Goal: Transaction & Acquisition: Obtain resource

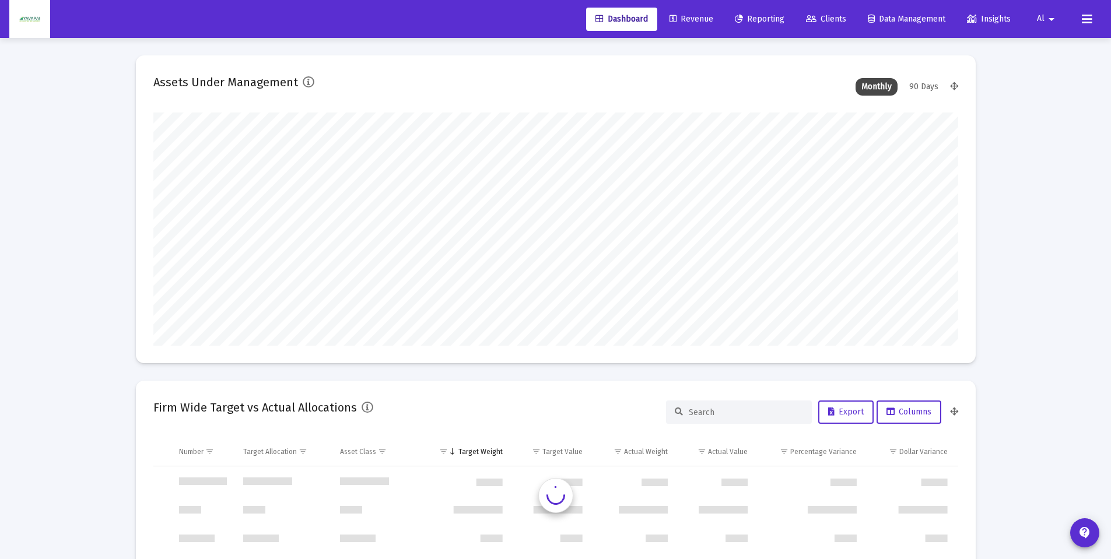
scroll to position [1120, 0]
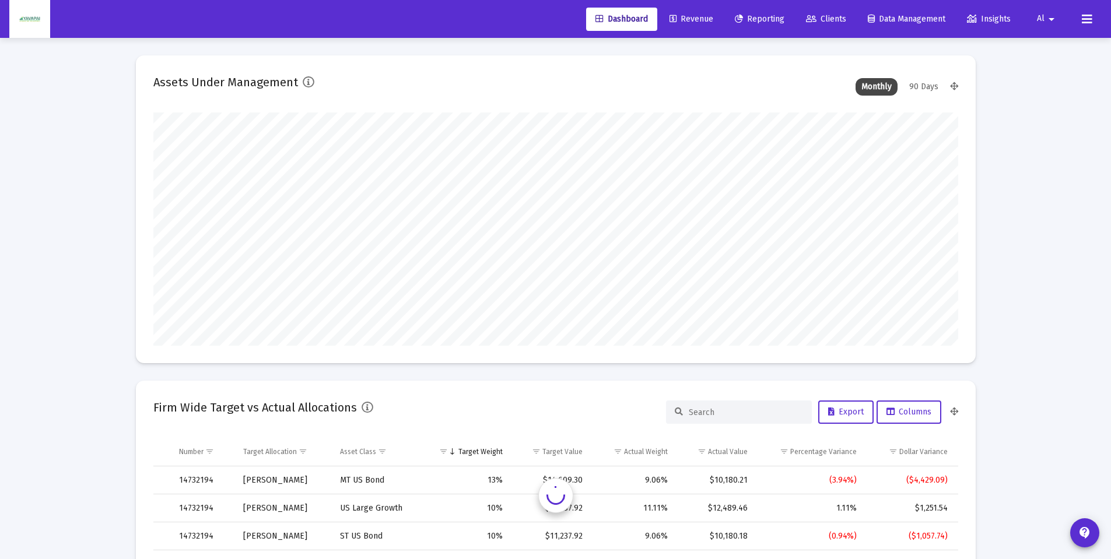
type input "[DATE]"
click at [764, 24] on link "Reporting" at bounding box center [760, 19] width 68 height 23
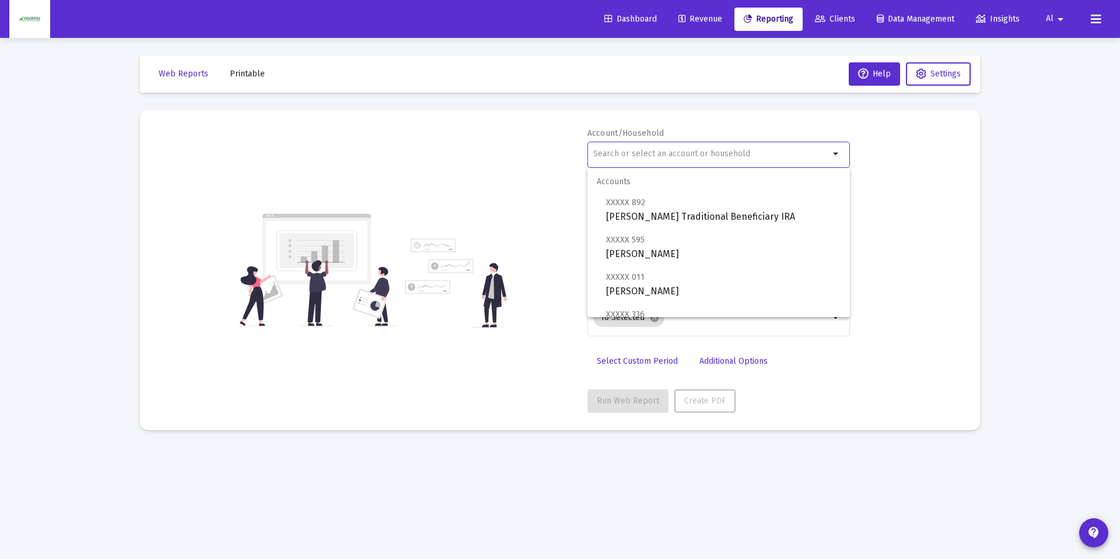
click at [695, 158] on input "text" at bounding box center [711, 153] width 236 height 9
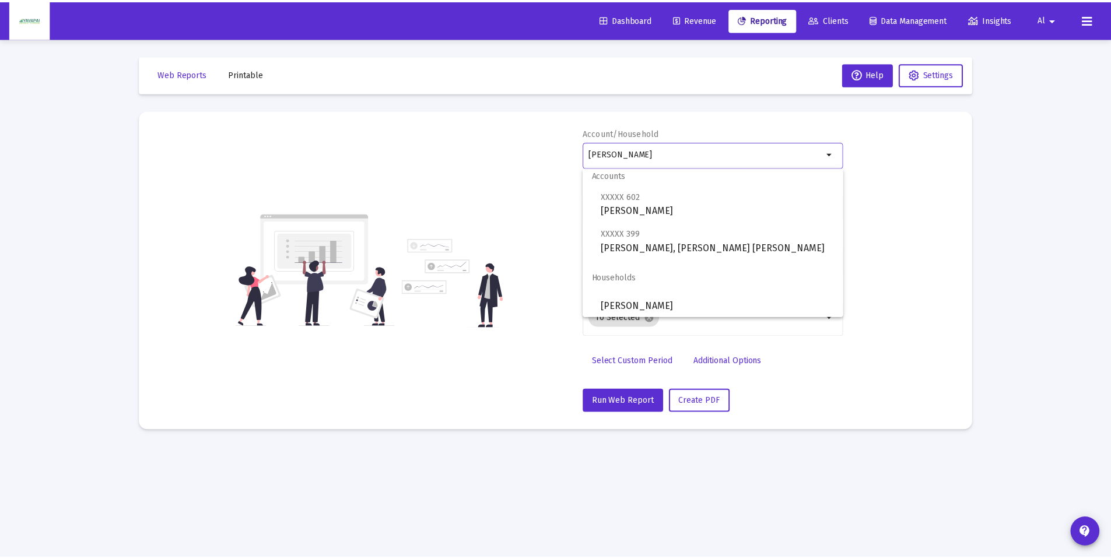
scroll to position [9, 0]
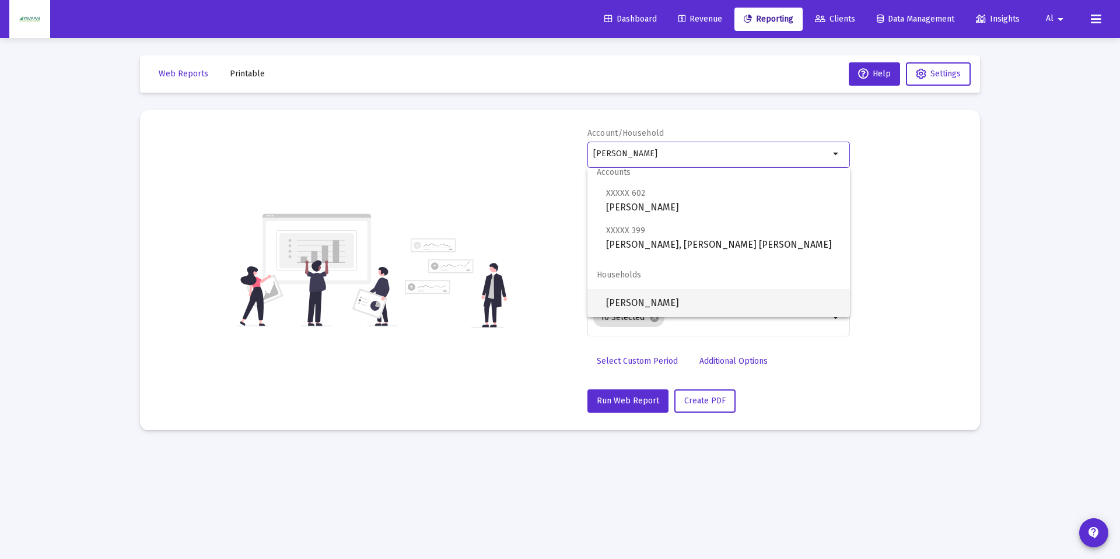
click at [657, 307] on span "[PERSON_NAME]" at bounding box center [723, 303] width 235 height 28
type input "[PERSON_NAME]"
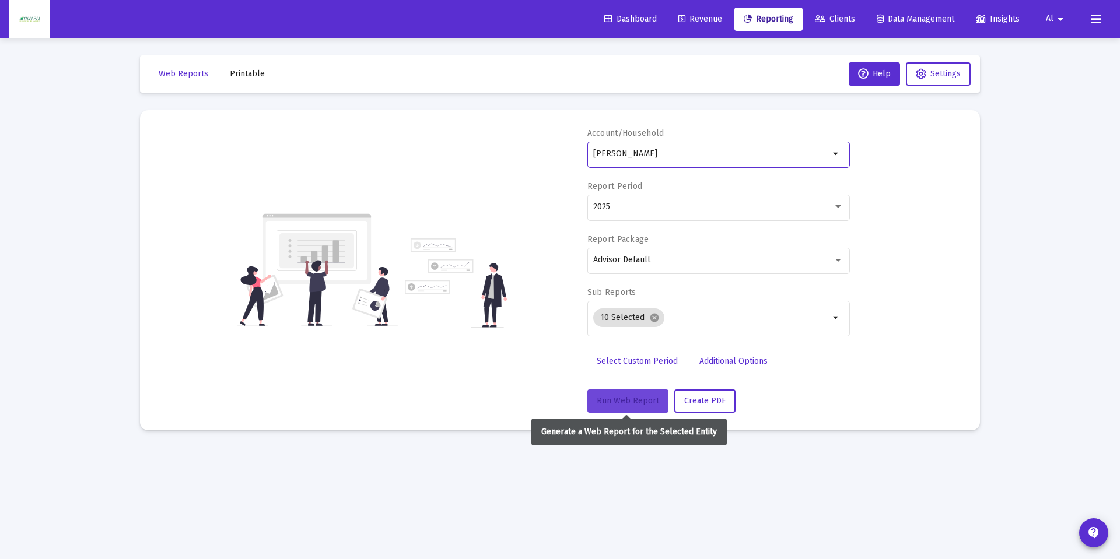
click at [640, 400] on span "Run Web Report" at bounding box center [628, 401] width 62 height 10
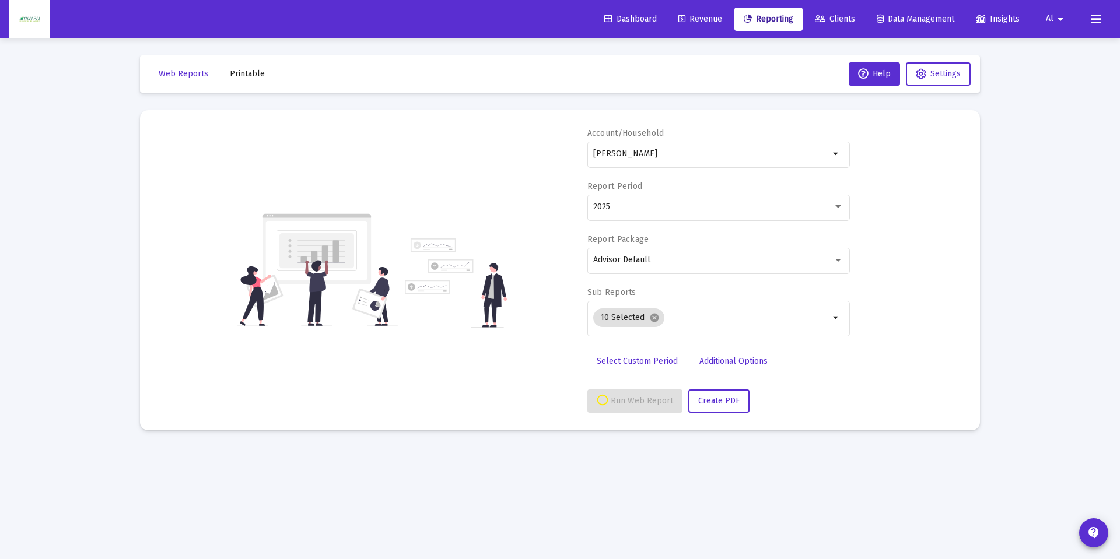
select select "View all"
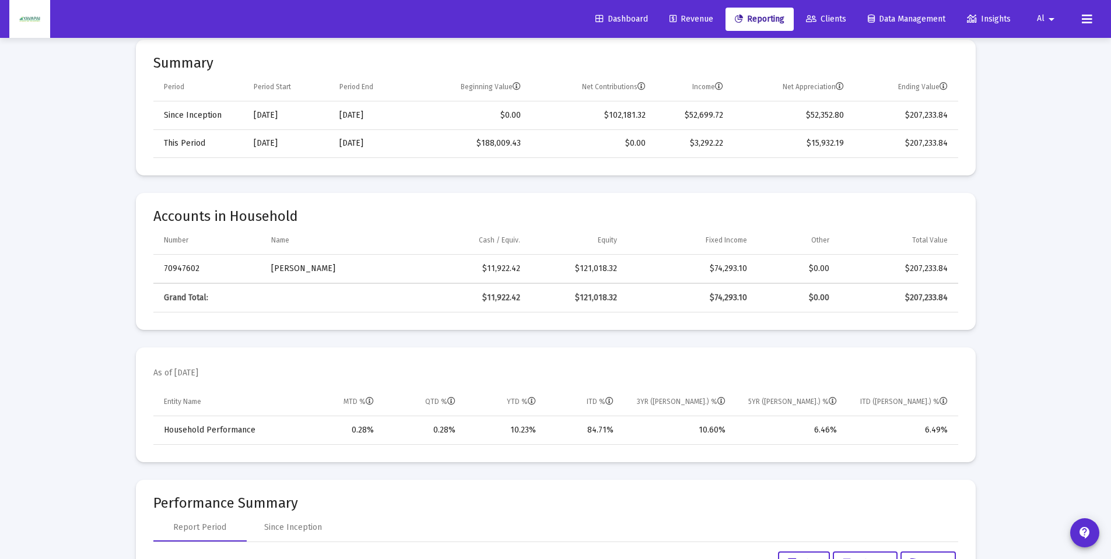
scroll to position [0, 0]
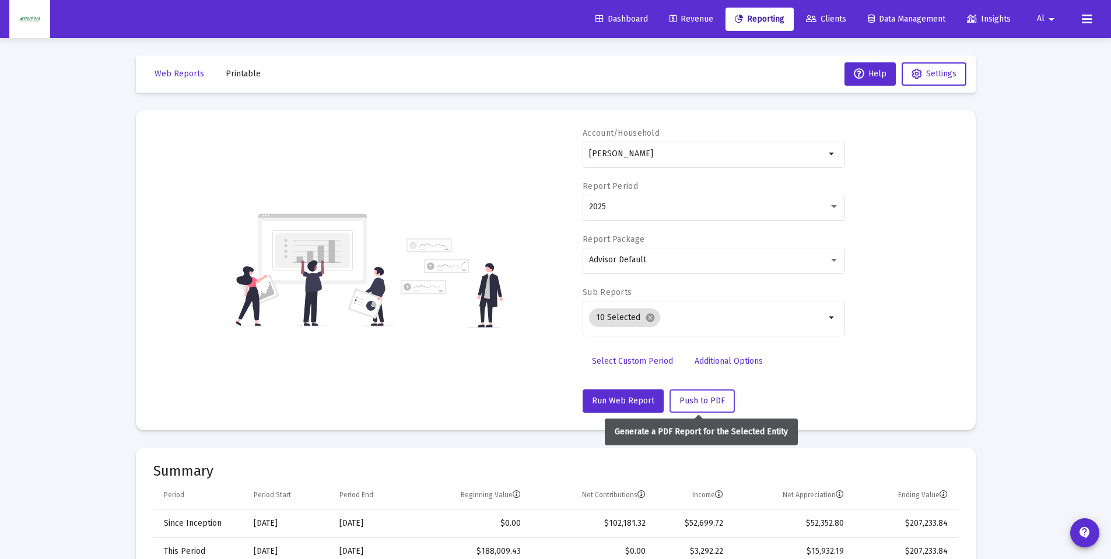
click at [706, 404] on span "Push to PDF" at bounding box center [703, 401] width 46 height 10
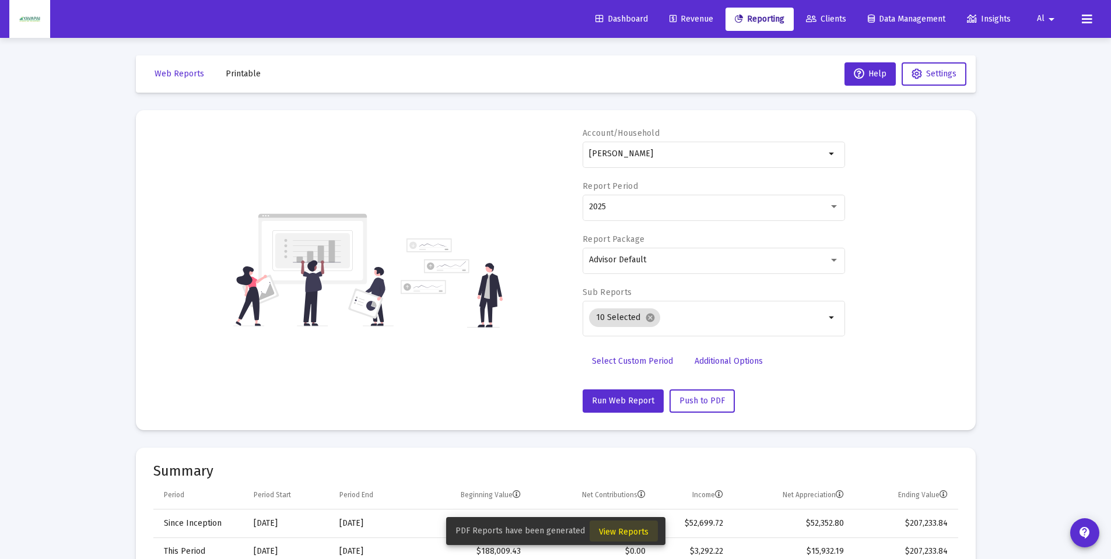
click at [630, 531] on span "View Reports" at bounding box center [624, 532] width 50 height 10
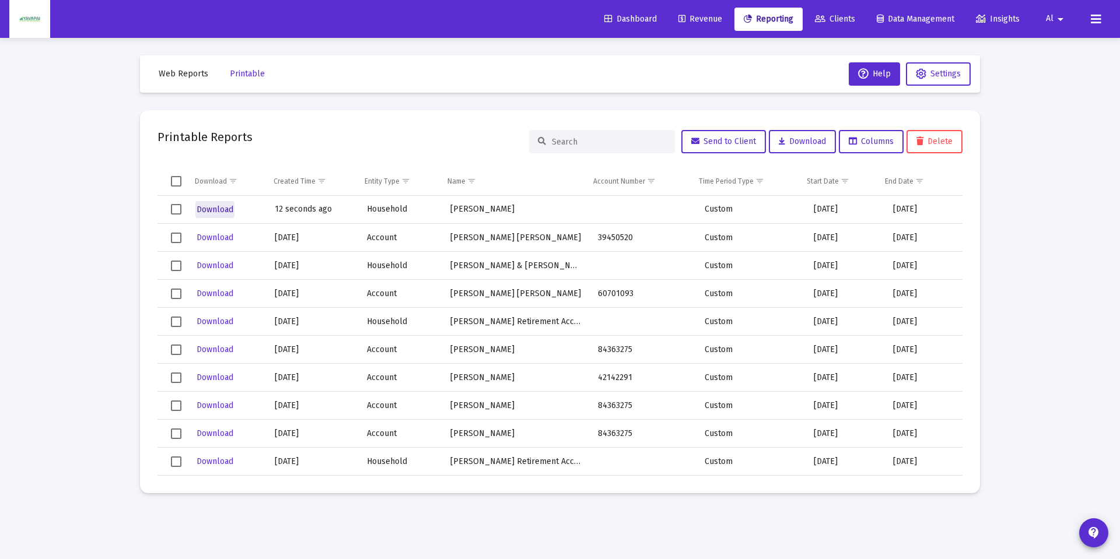
click at [214, 211] on span "Download" at bounding box center [215, 210] width 37 height 10
click at [620, 16] on span "Dashboard" at bounding box center [630, 19] width 53 height 10
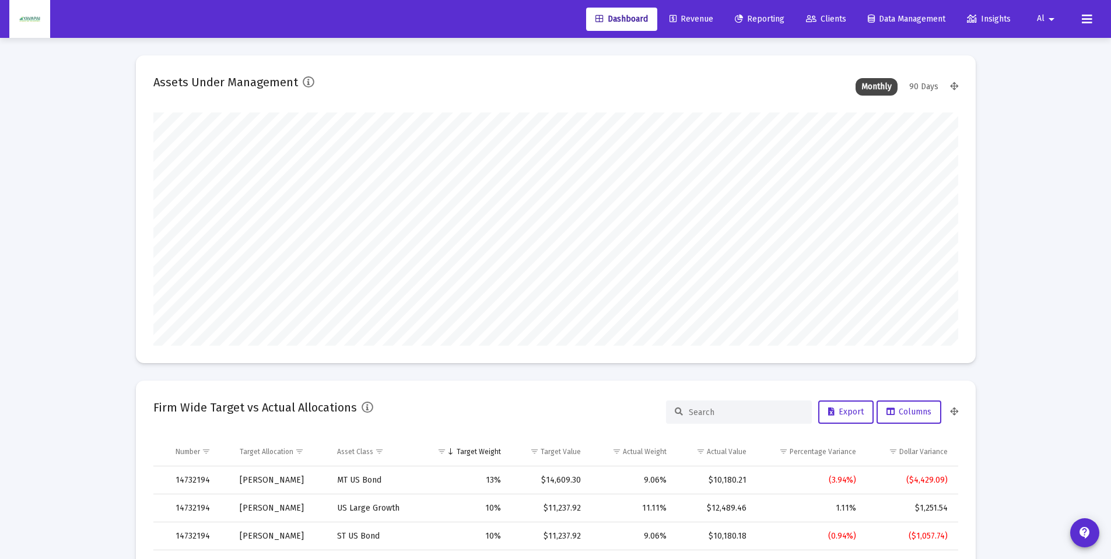
click at [765, 17] on span "Reporting" at bounding box center [760, 19] width 50 height 10
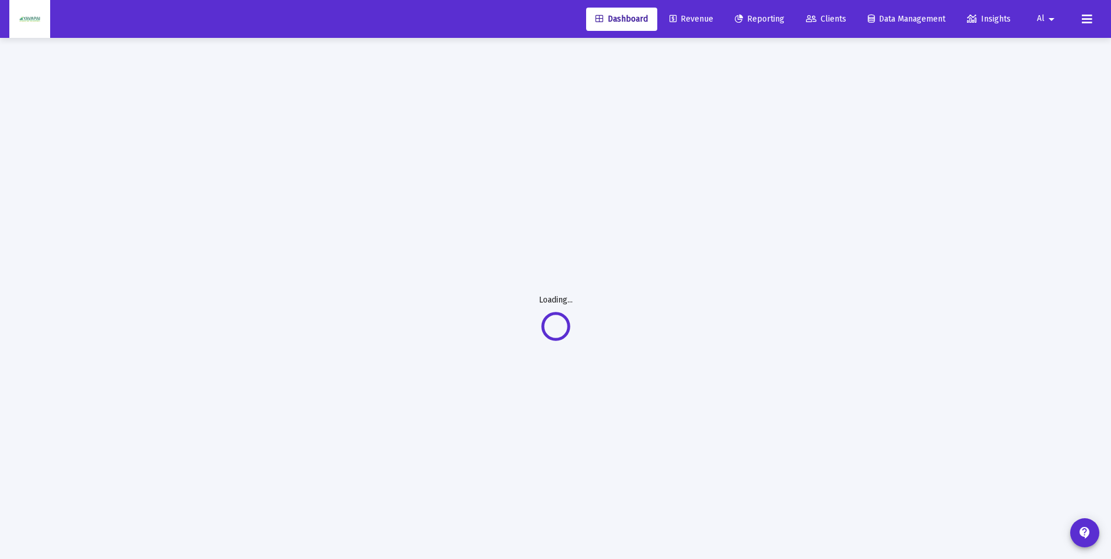
select select "View all"
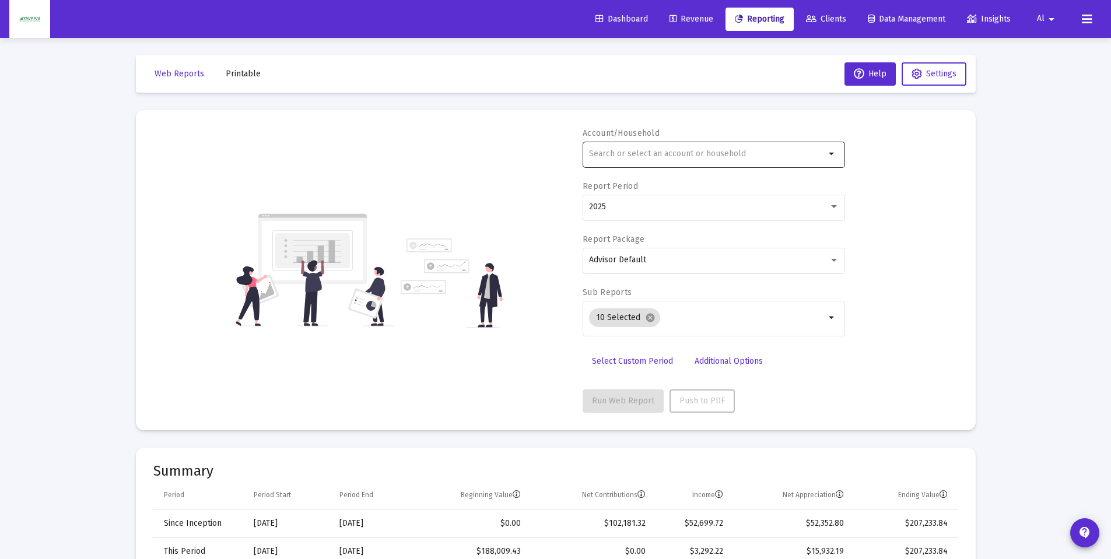
click at [619, 157] on input "text" at bounding box center [707, 153] width 236 height 9
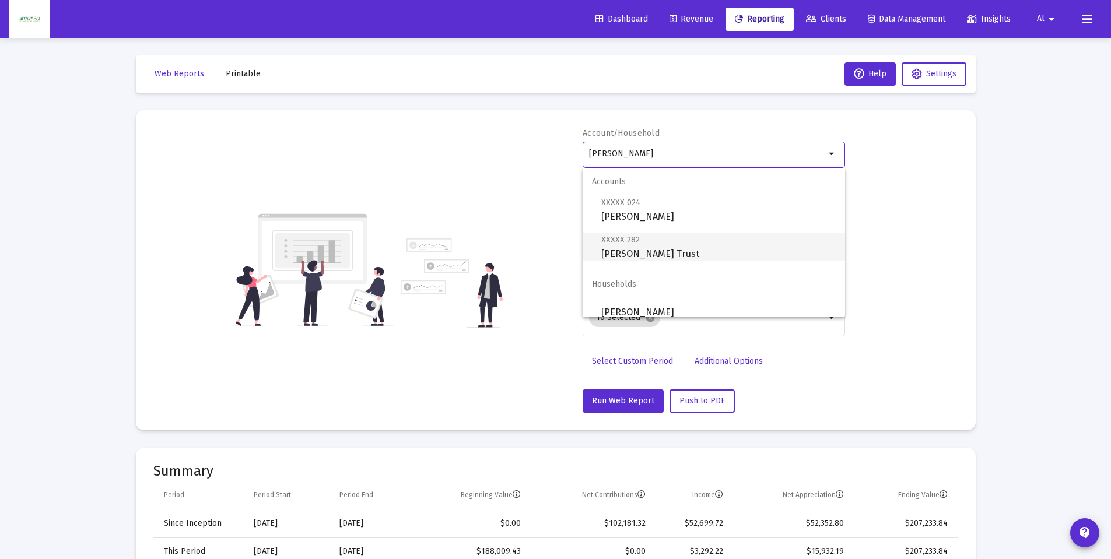
scroll to position [9, 0]
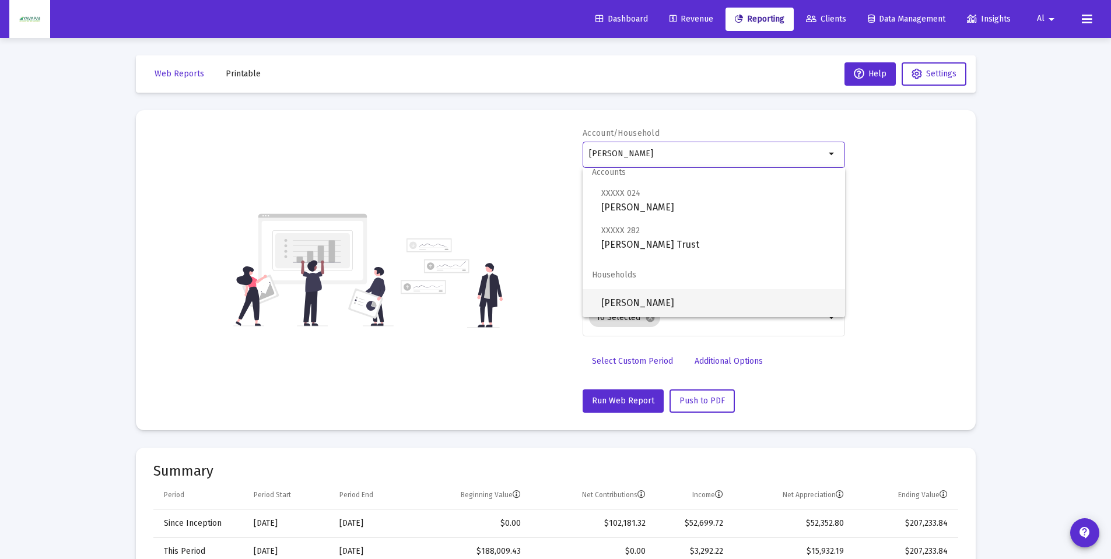
click at [662, 302] on span "[PERSON_NAME]" at bounding box center [718, 303] width 235 height 28
type input "[PERSON_NAME]"
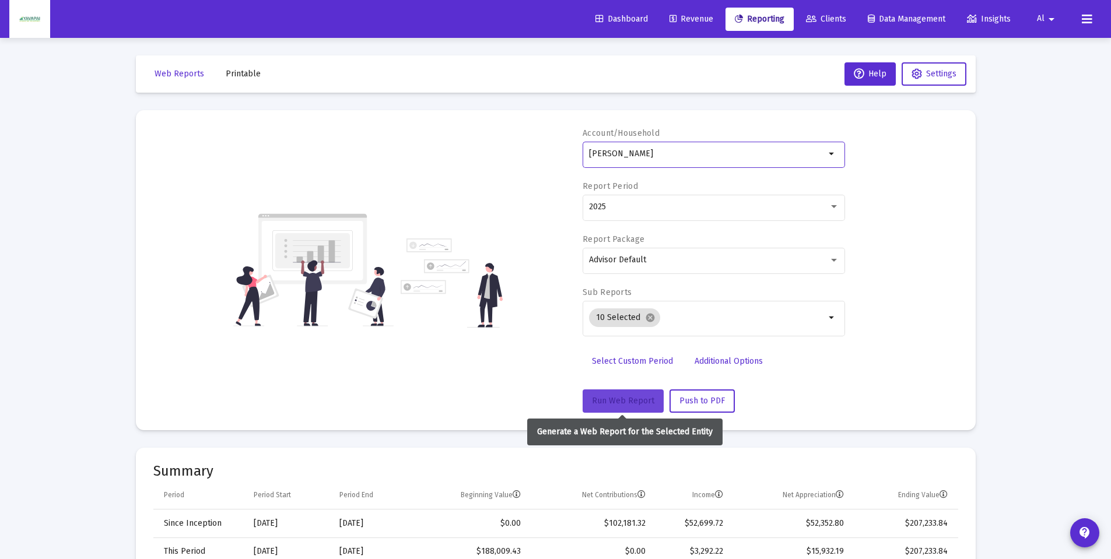
click at [618, 396] on span "Run Web Report" at bounding box center [623, 401] width 62 height 10
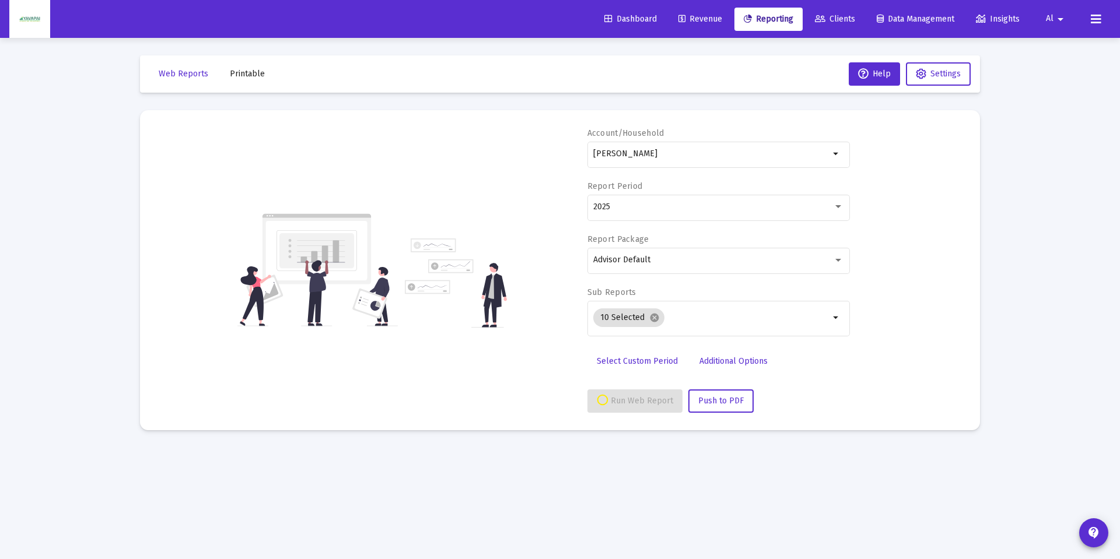
select select "View all"
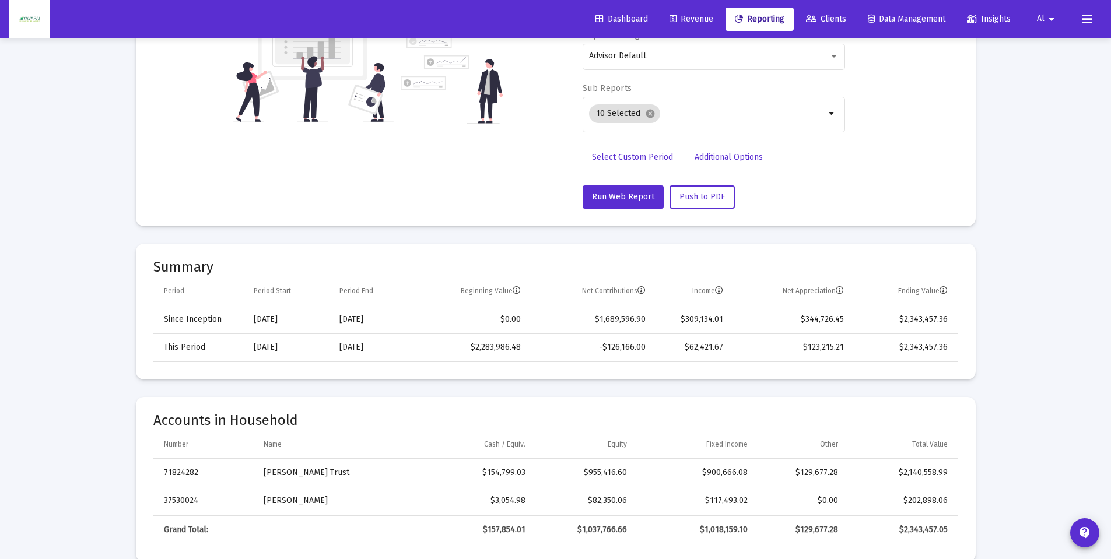
scroll to position [0, 0]
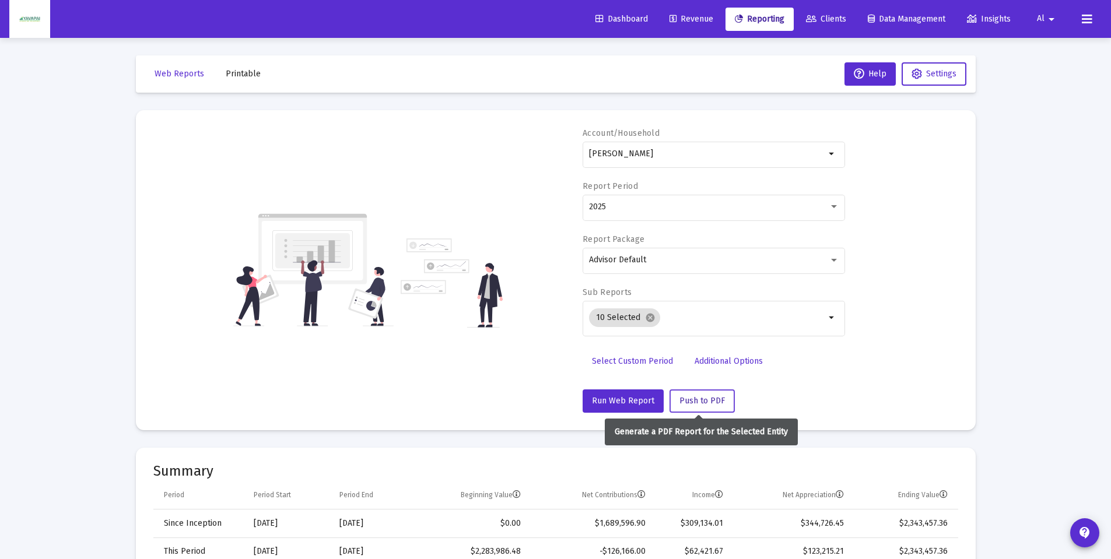
click at [699, 398] on span "Push to PDF" at bounding box center [703, 401] width 46 height 10
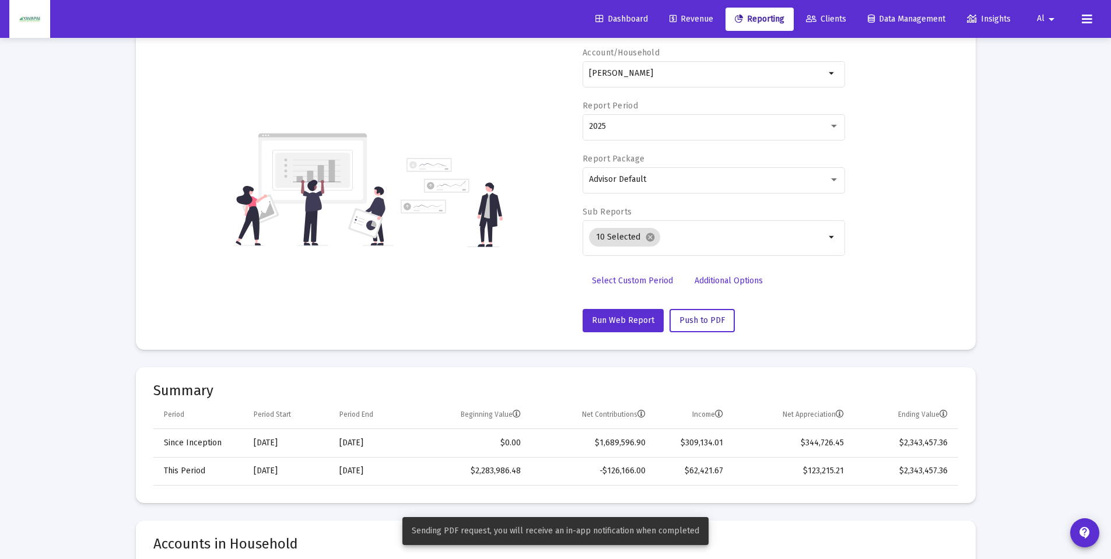
scroll to position [117, 0]
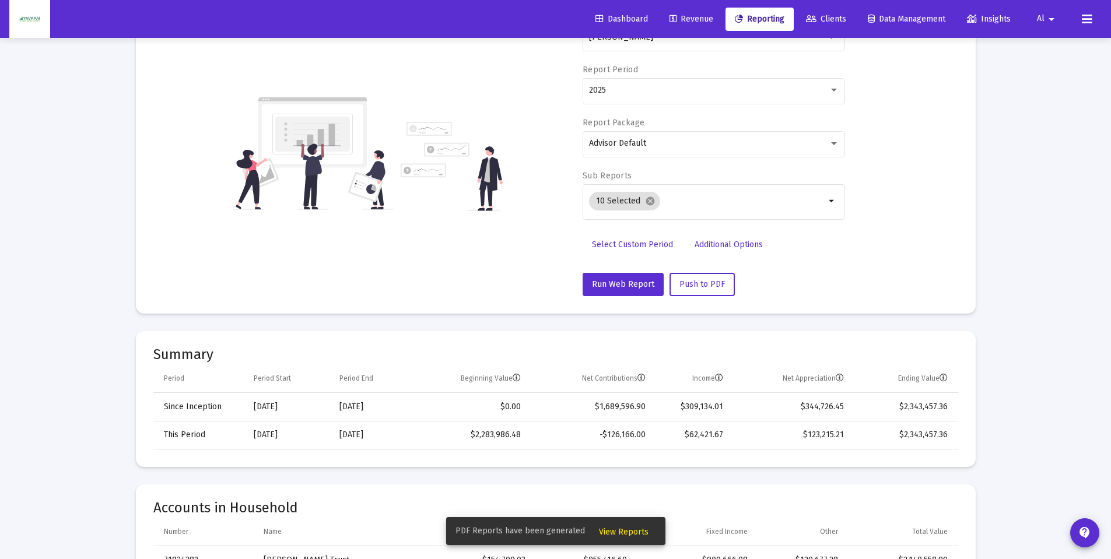
click at [631, 536] on span "View Reports" at bounding box center [624, 532] width 50 height 10
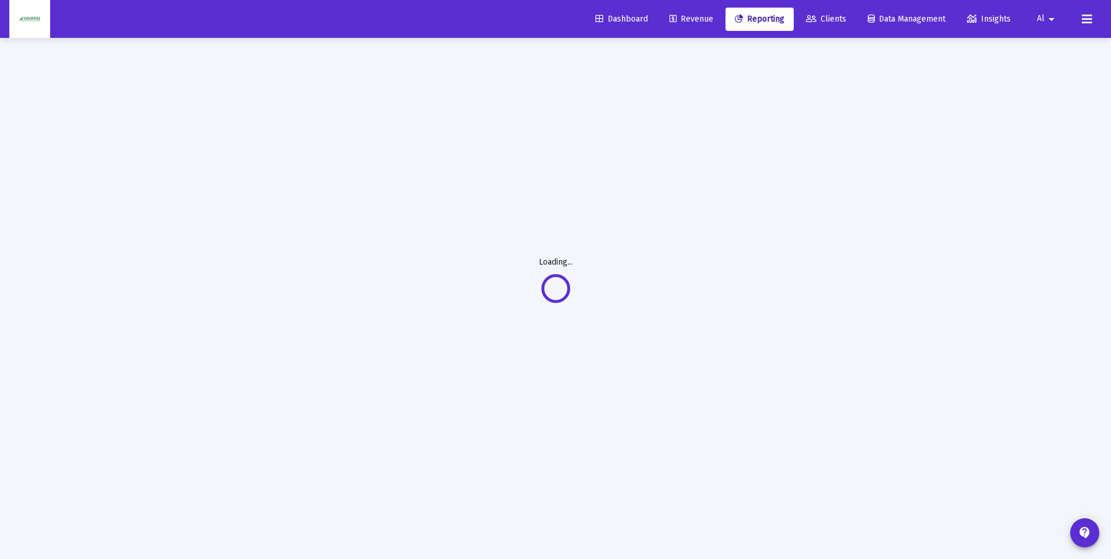
scroll to position [38, 0]
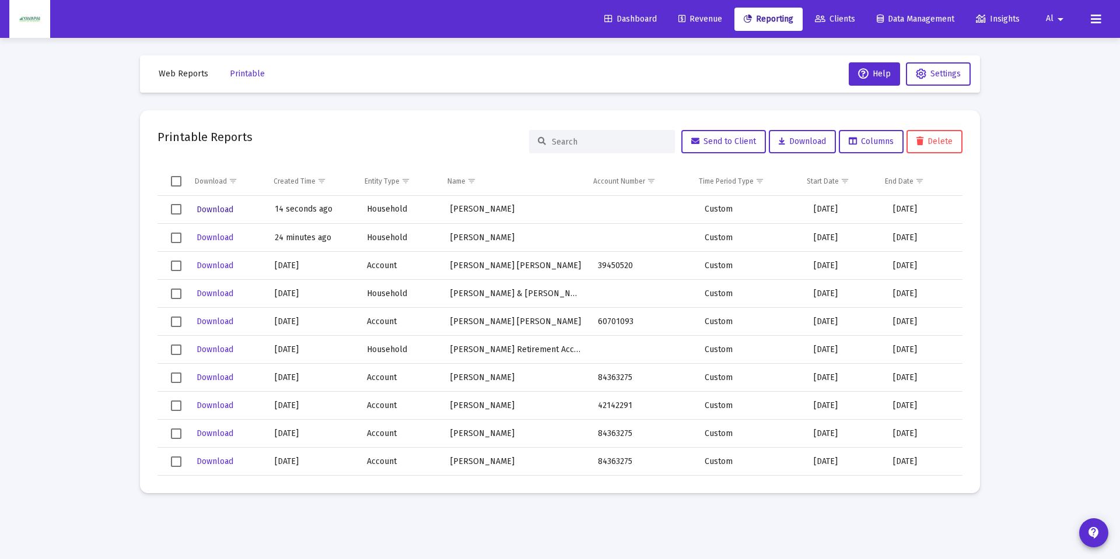
click at [225, 211] on span "Download" at bounding box center [215, 210] width 37 height 10
